Goal: Check status: Check status

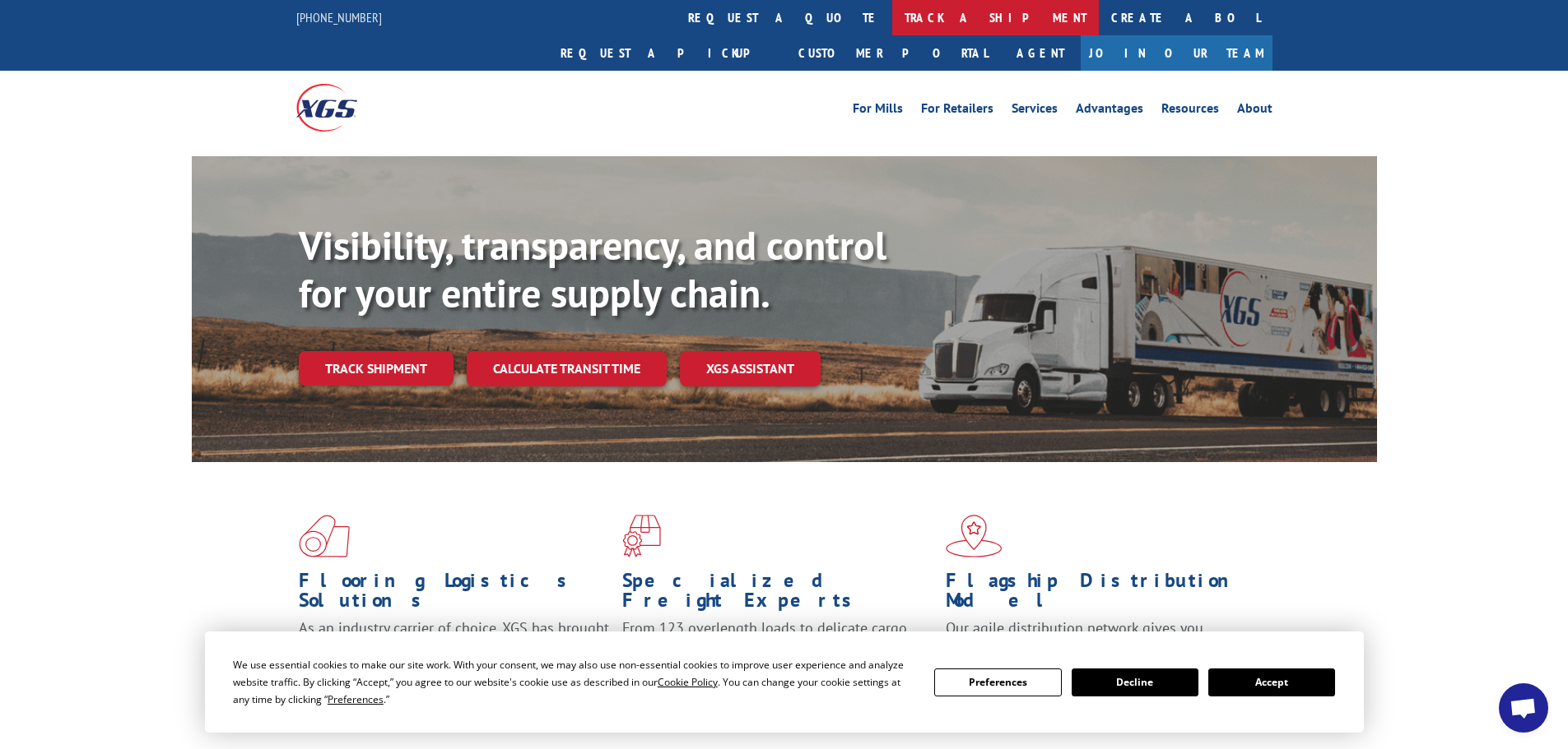
click at [892, 15] on link "track a shipment" at bounding box center [995, 17] width 206 height 35
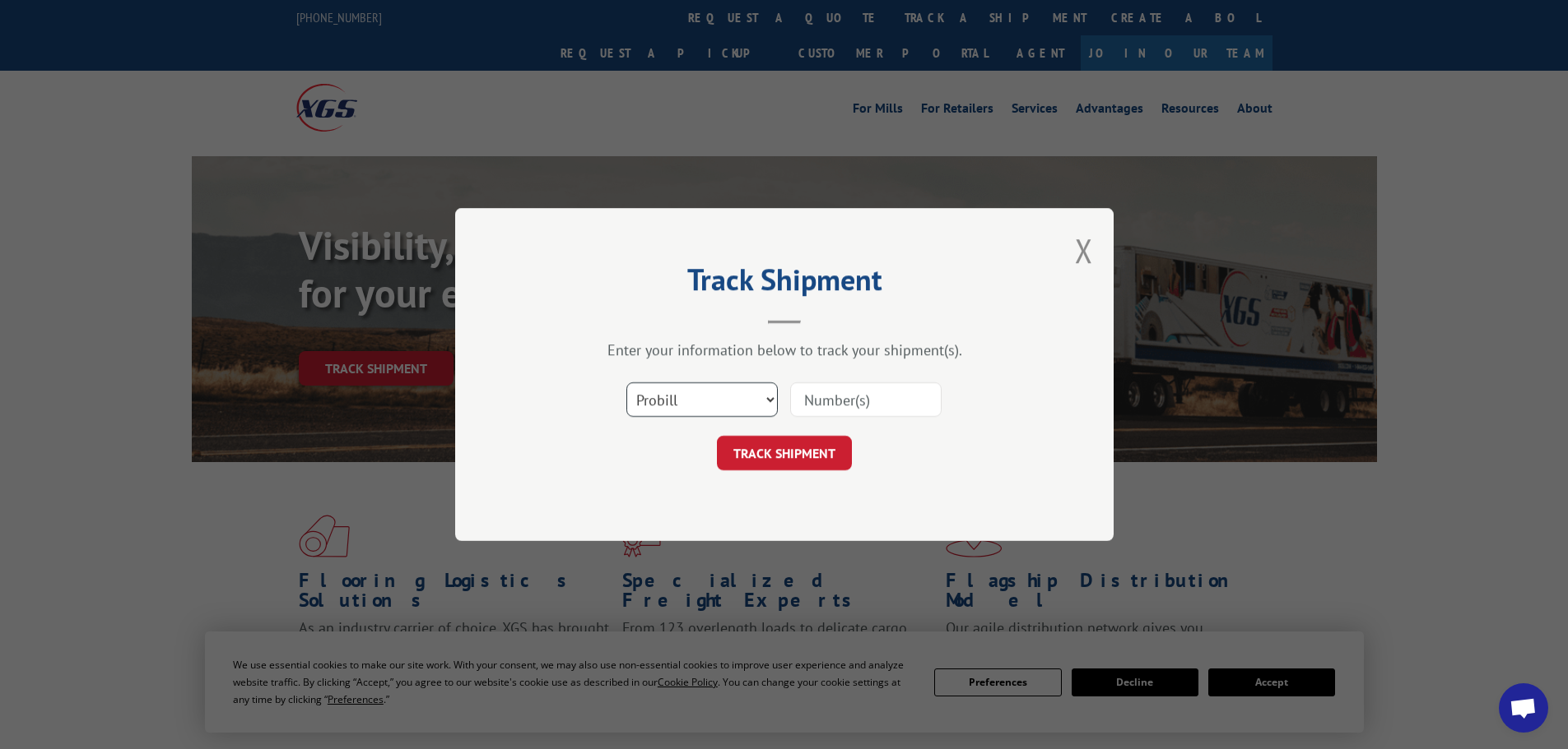
click at [680, 396] on select "Select category... Probill BOL PO" at bounding box center [702, 400] width 152 height 35
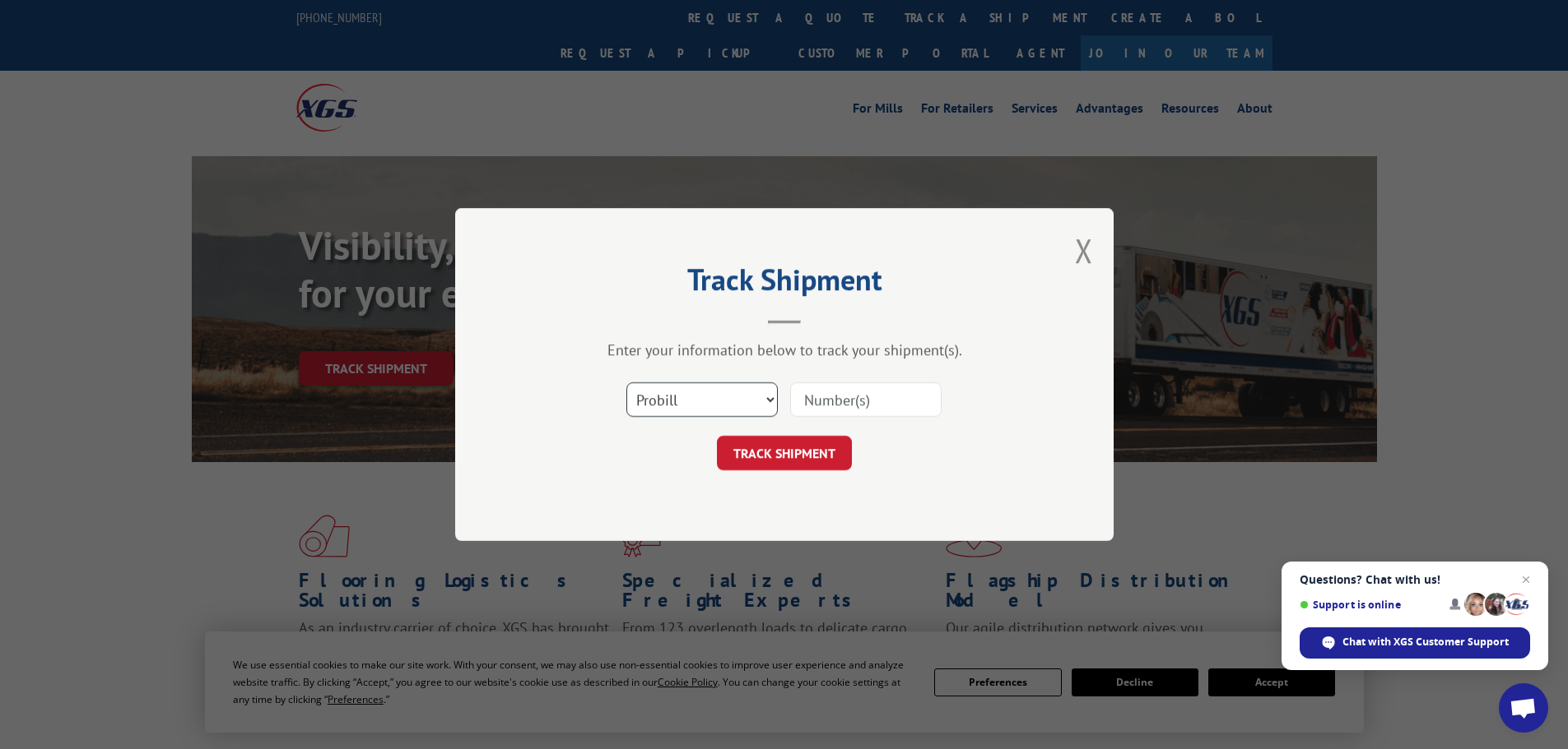
select select "po"
click at [627, 383] on select "Select category... Probill BOL PO" at bounding box center [702, 400] width 152 height 35
click at [841, 400] on input at bounding box center [866, 400] width 152 height 35
paste input "64503035"
type input "64503035"
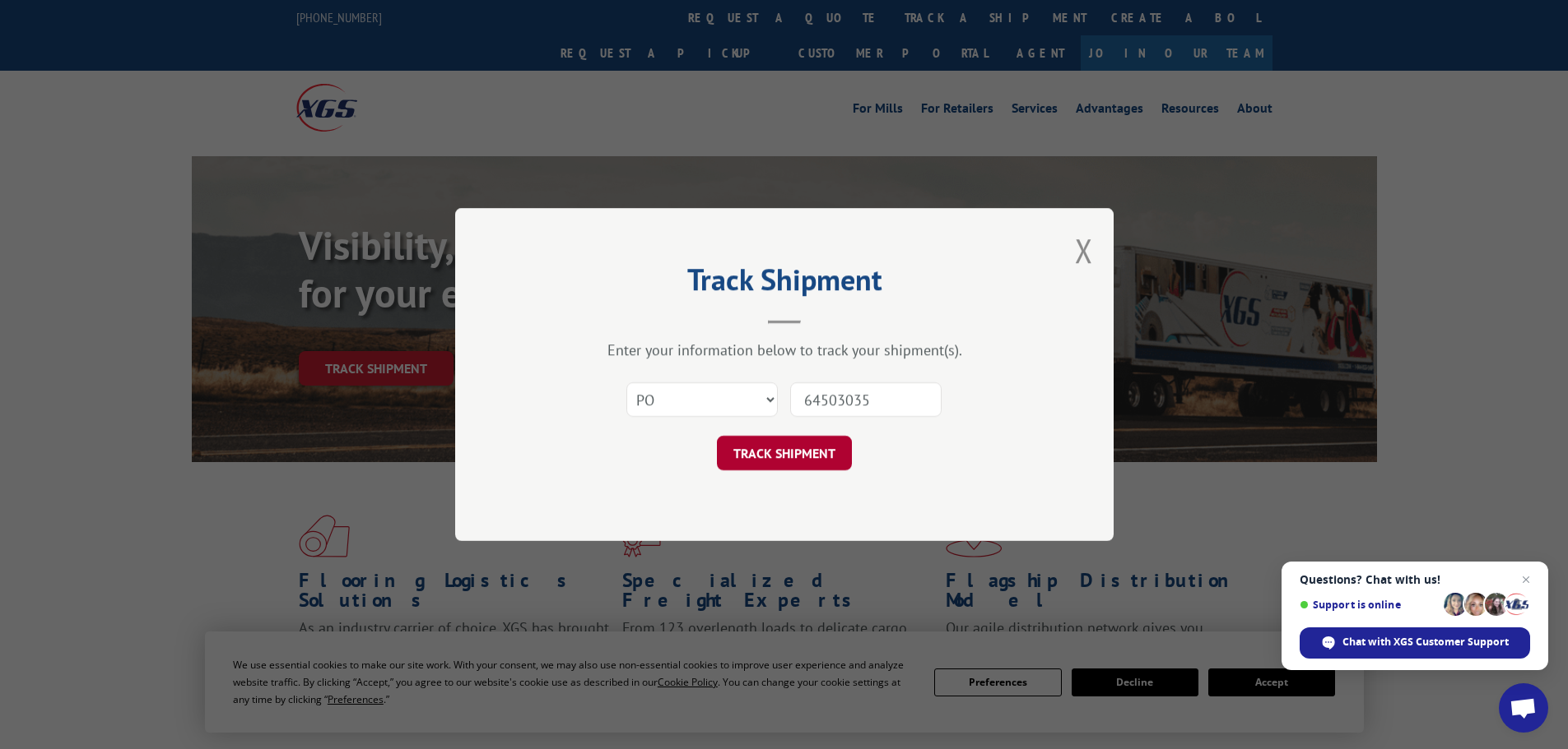
click at [753, 451] on button "TRACK SHIPMENT" at bounding box center [784, 454] width 135 height 35
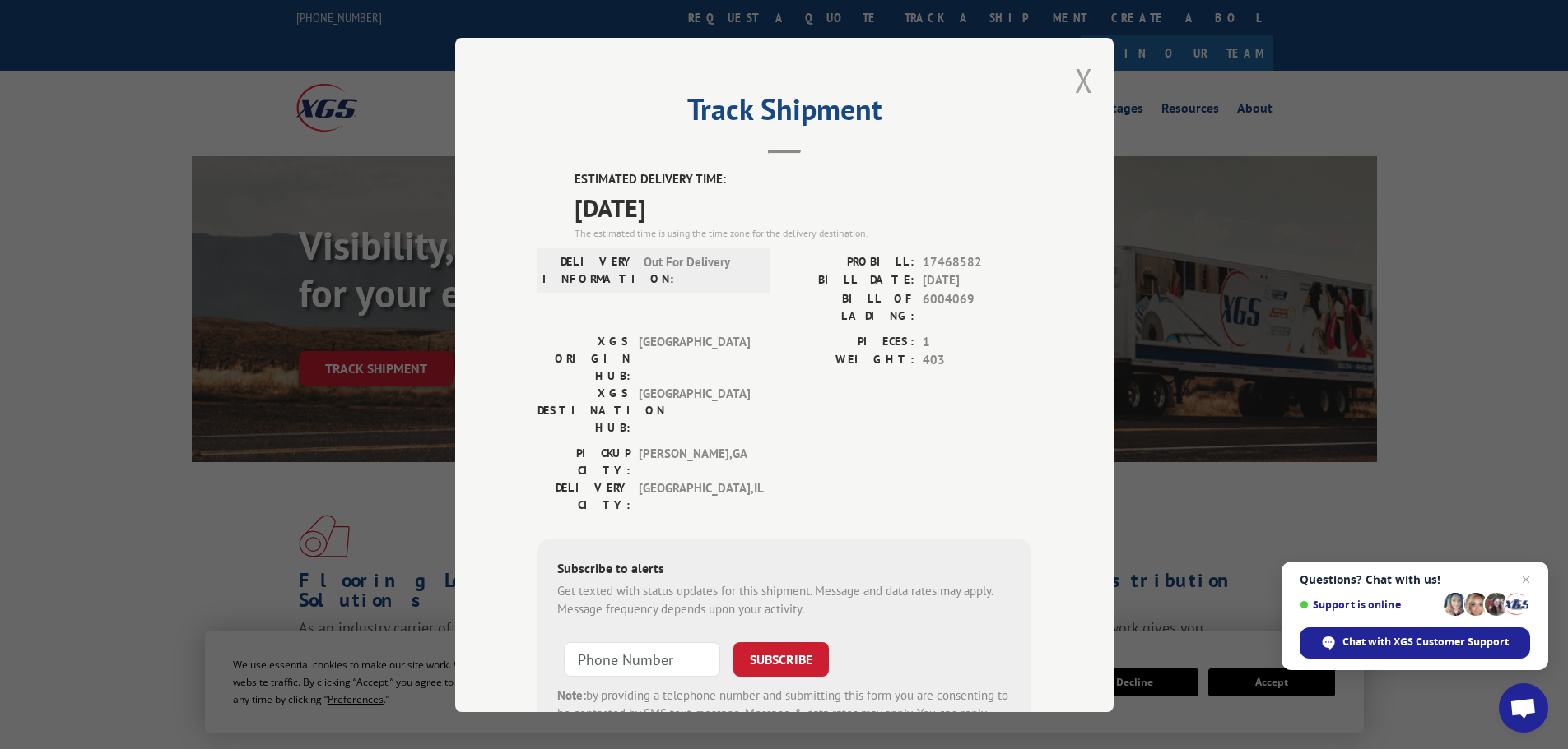
click at [1080, 88] on button "Close modal" at bounding box center [1083, 80] width 18 height 43
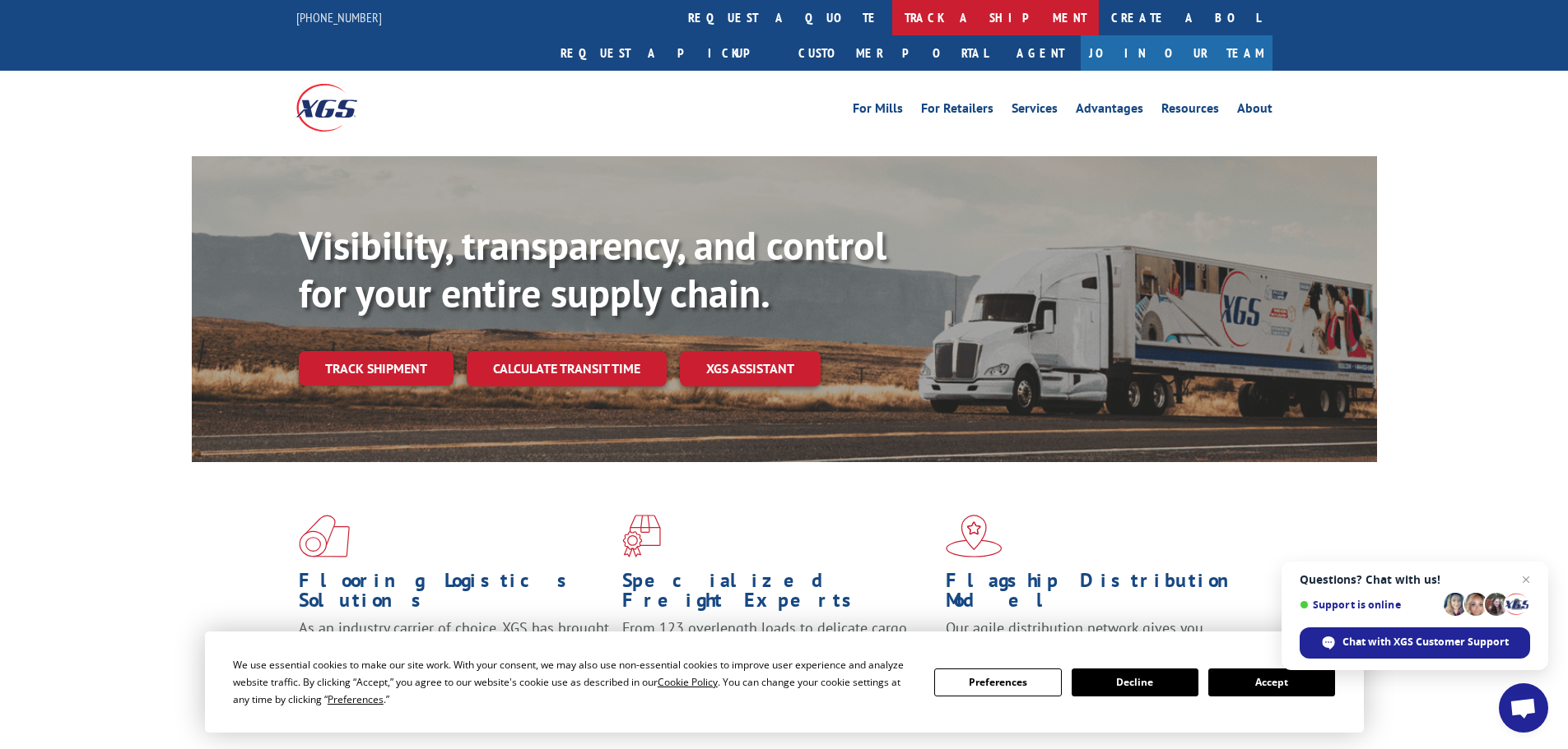
click at [892, 17] on link "track a shipment" at bounding box center [995, 17] width 206 height 35
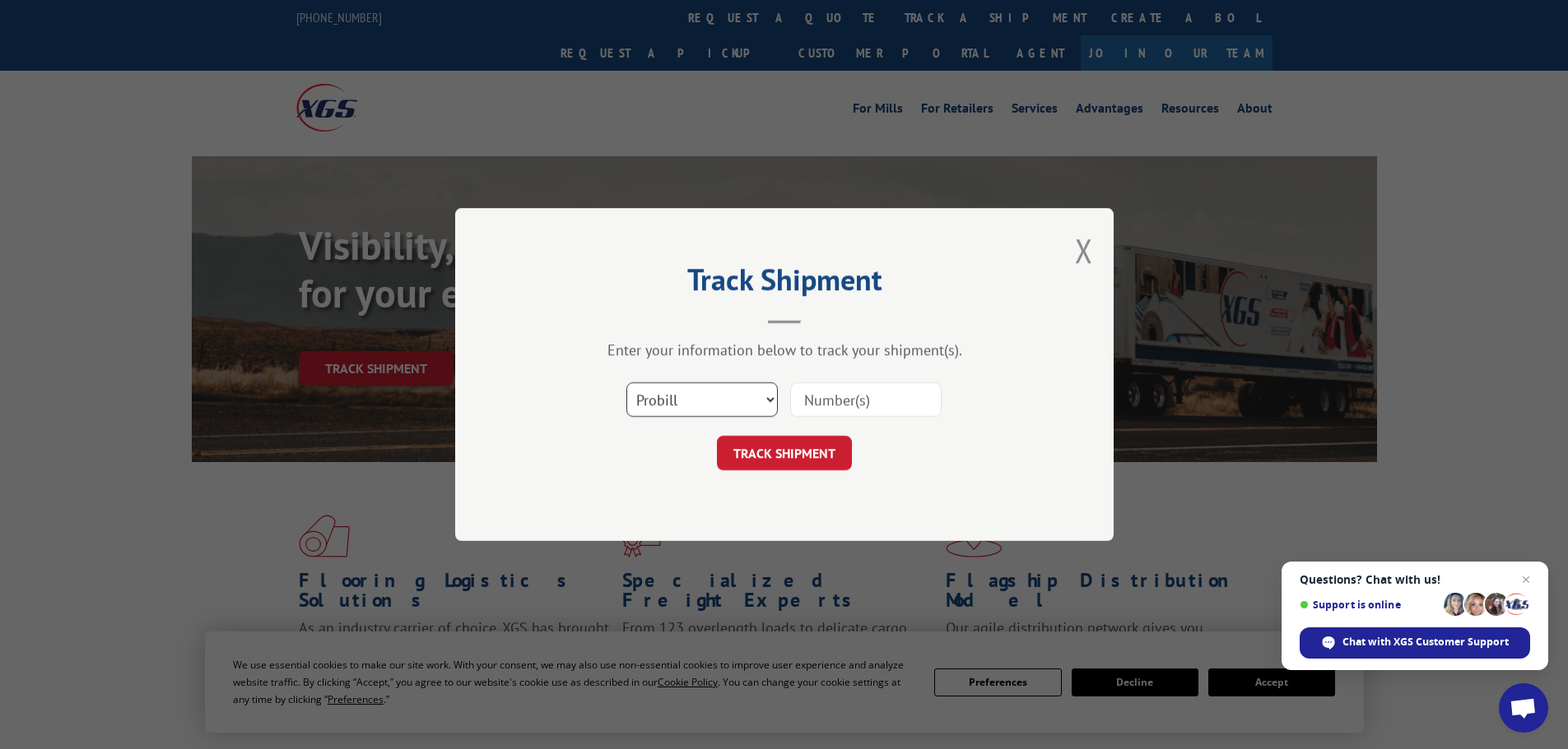
click at [672, 400] on select "Select category... Probill BOL PO" at bounding box center [702, 400] width 152 height 35
select select "po"
click at [627, 383] on select "Select category... Probill BOL PO" at bounding box center [702, 400] width 152 height 35
click at [820, 404] on input at bounding box center [866, 400] width 152 height 35
paste input "64503079"
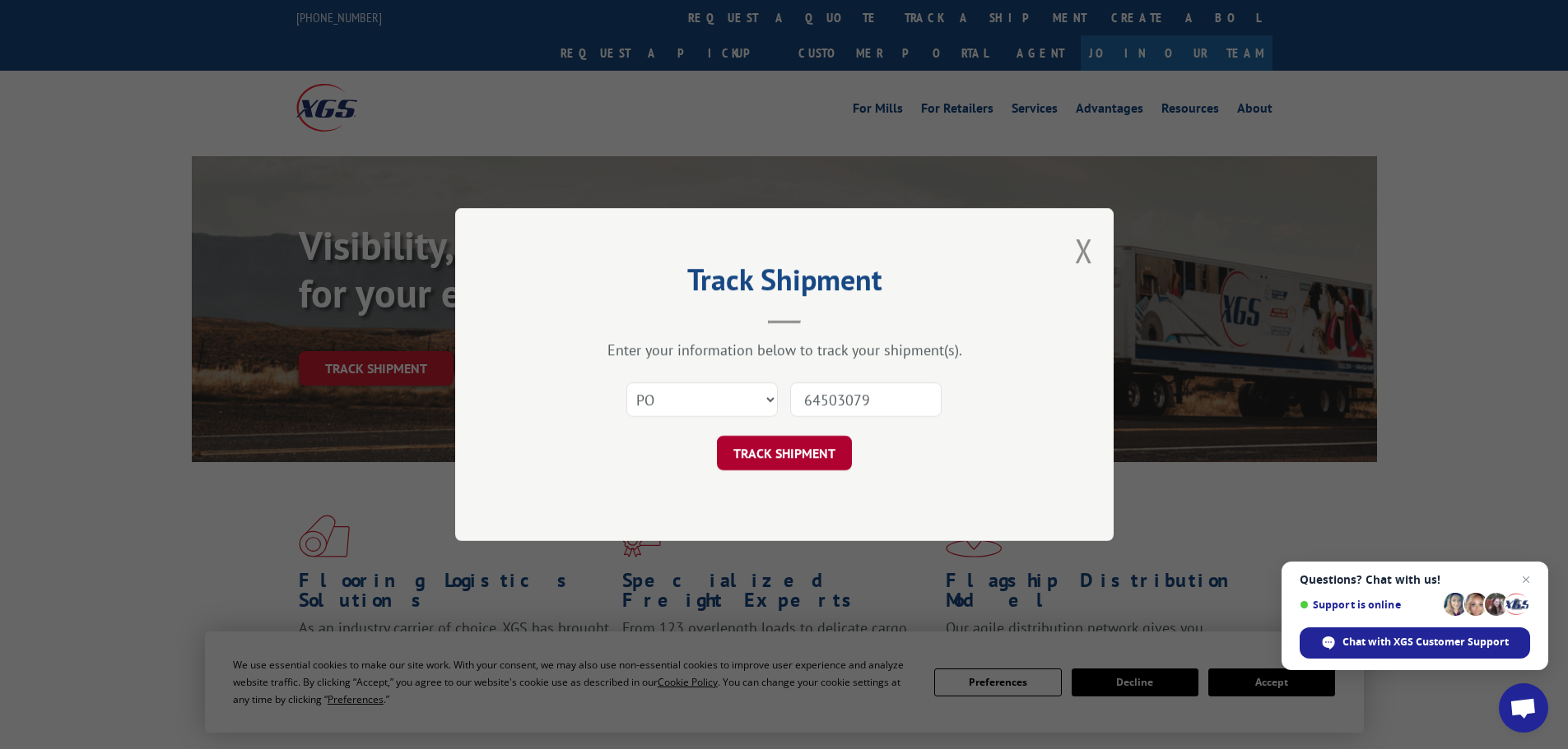
type input "64503079"
click at [779, 454] on button "TRACK SHIPMENT" at bounding box center [784, 454] width 135 height 35
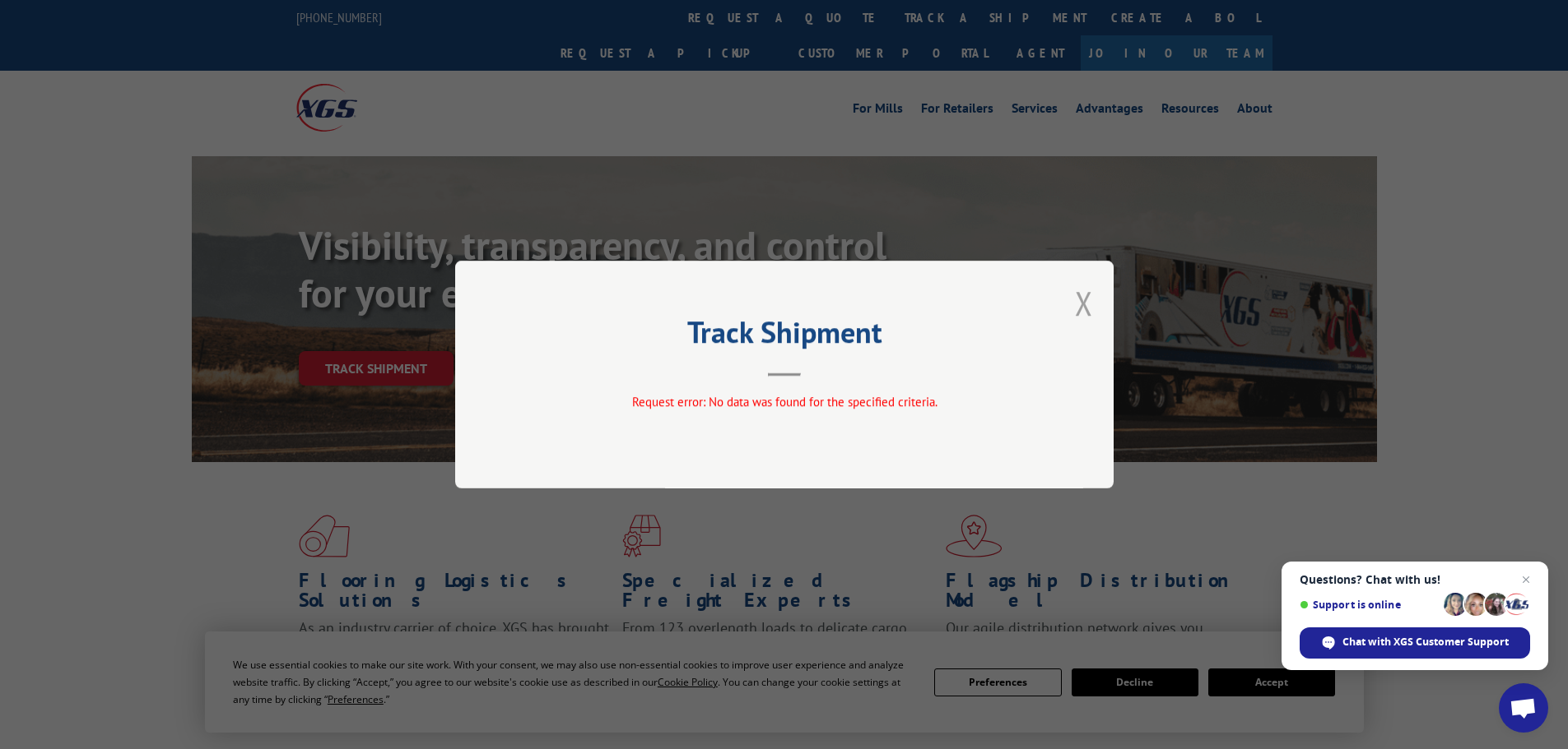
click at [1082, 305] on button "Close modal" at bounding box center [1083, 302] width 18 height 43
